Goal: Task Accomplishment & Management: Use online tool/utility

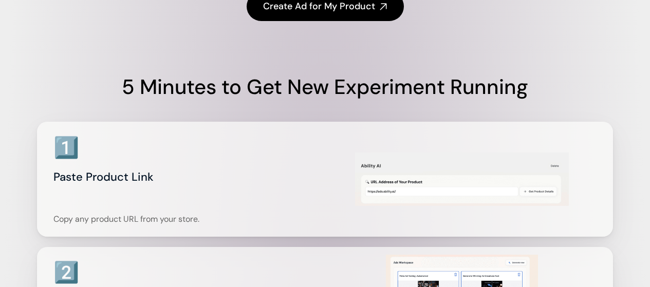
scroll to position [1194, 0]
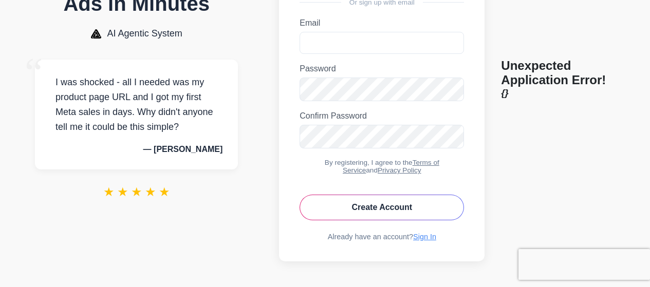
scroll to position [145, 0]
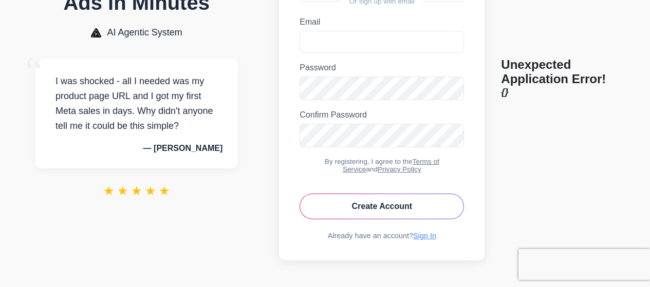
click at [432, 236] on link "Sign In" at bounding box center [424, 236] width 23 height 8
